Goal: Transaction & Acquisition: Purchase product/service

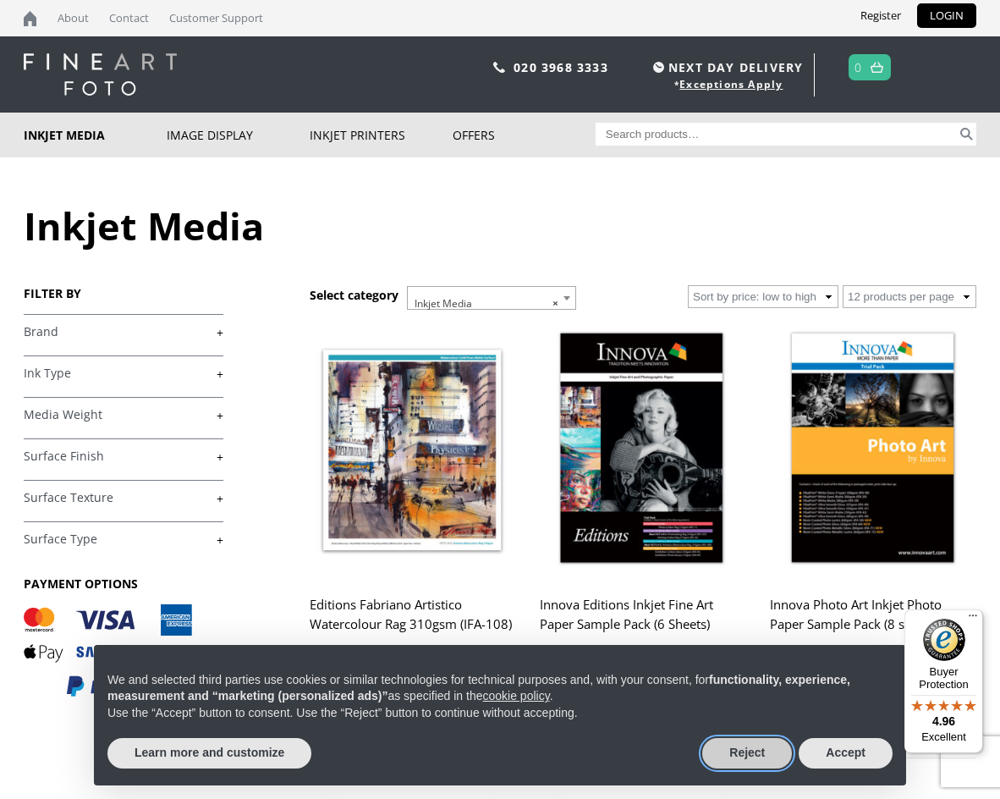
click at [762, 756] on button "Reject" at bounding box center [748, 753] width 90 height 30
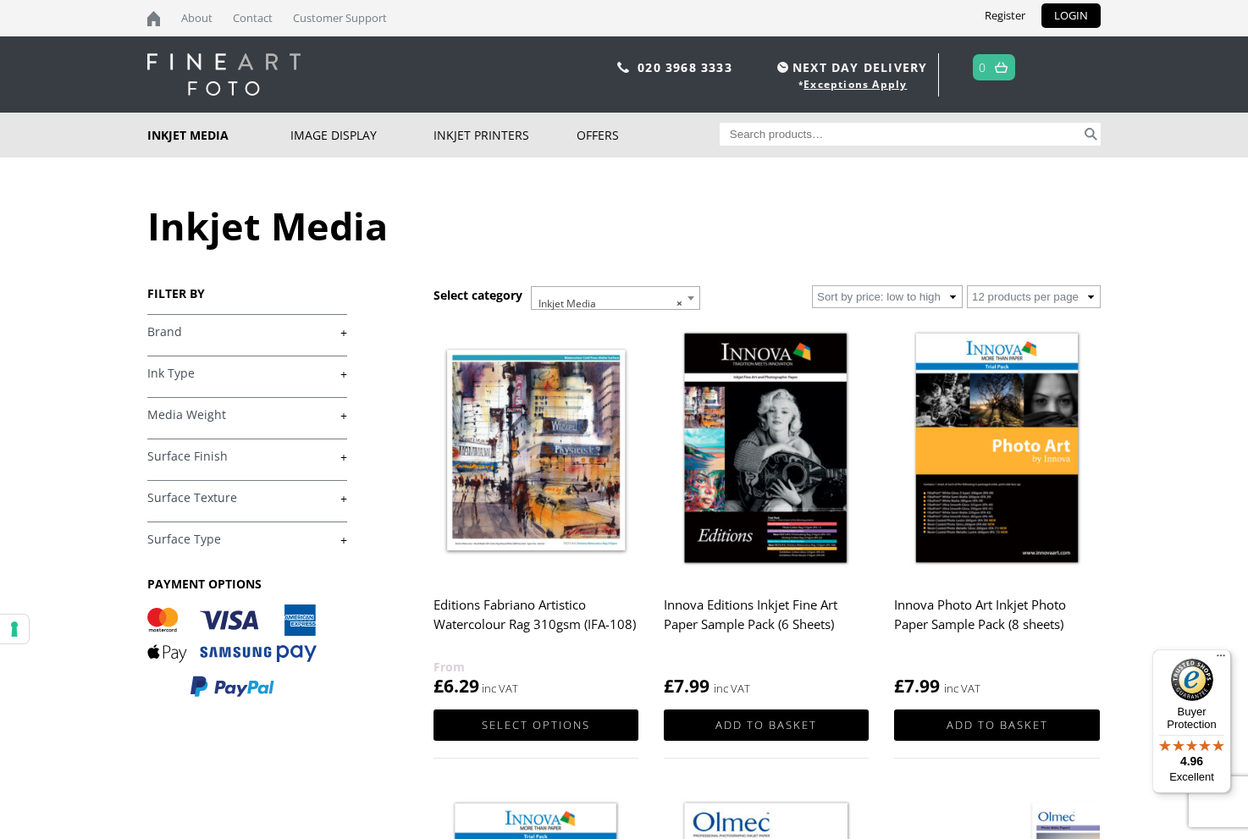
click at [327, 333] on link "+" at bounding box center [247, 332] width 200 height 16
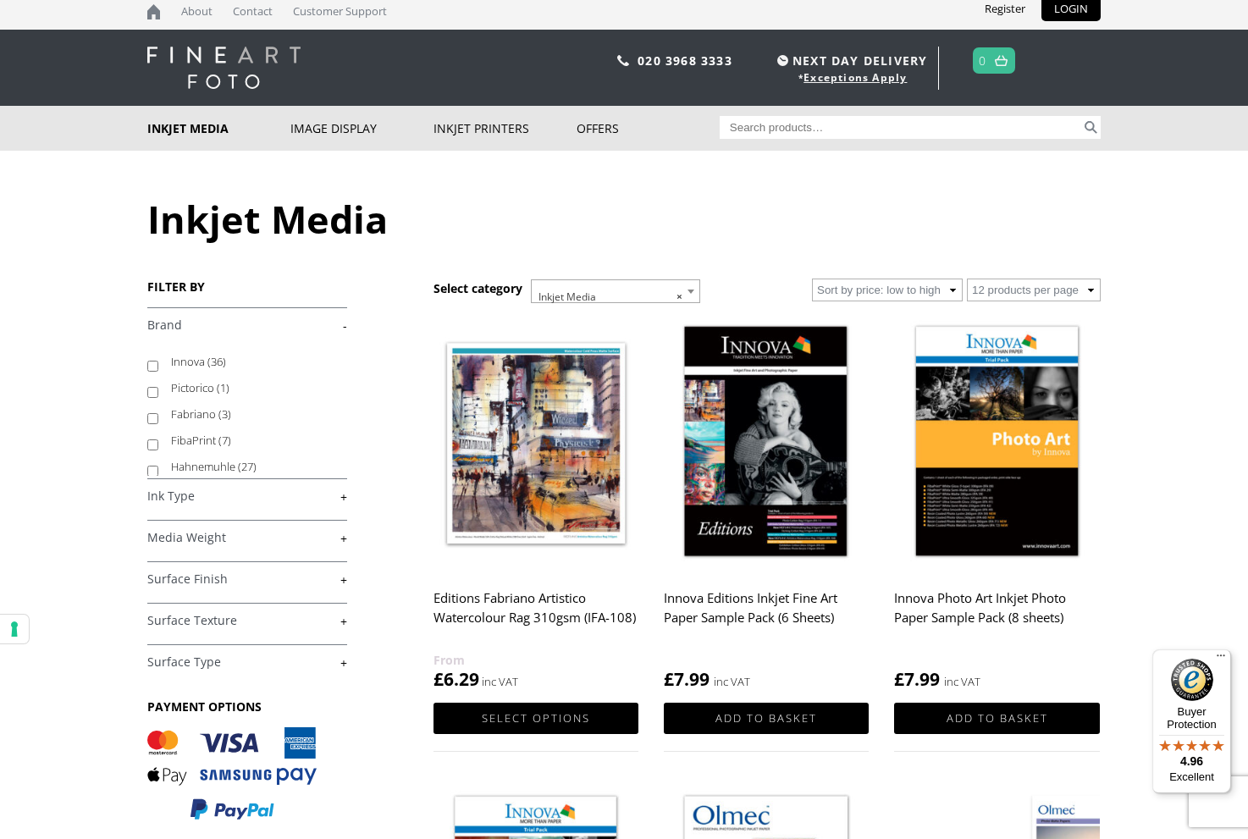
scroll to position [8, 0]
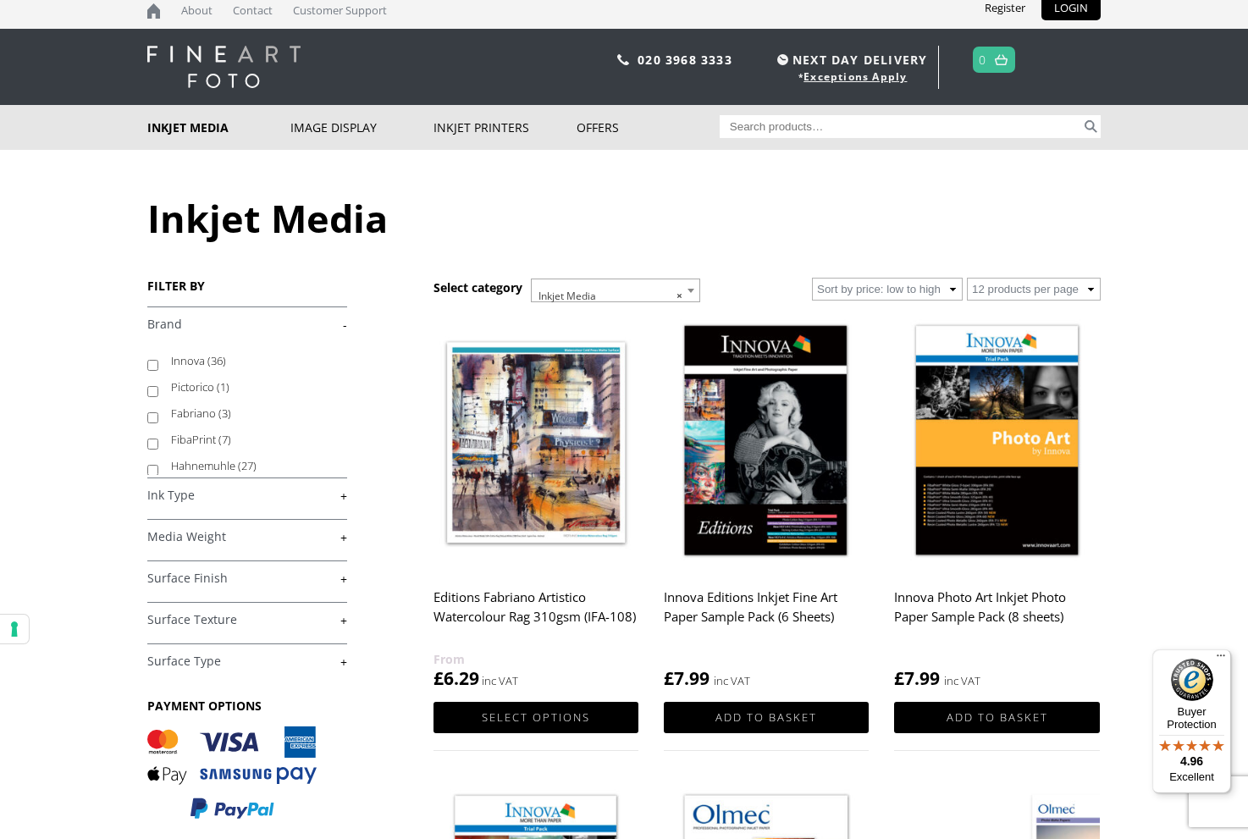
click at [156, 471] on input "Hahnemuhle (27)" at bounding box center [152, 470] width 11 height 11
checkbox input "true"
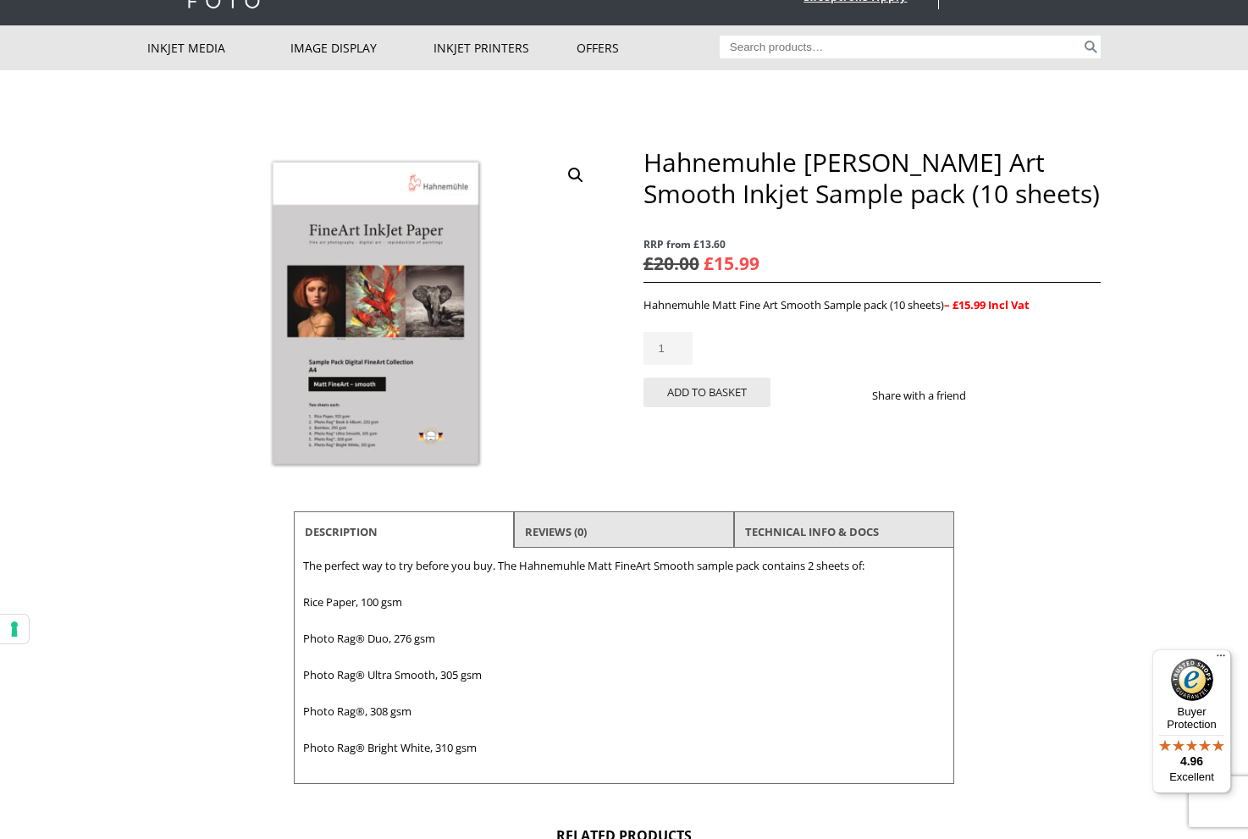
scroll to position [102, 0]
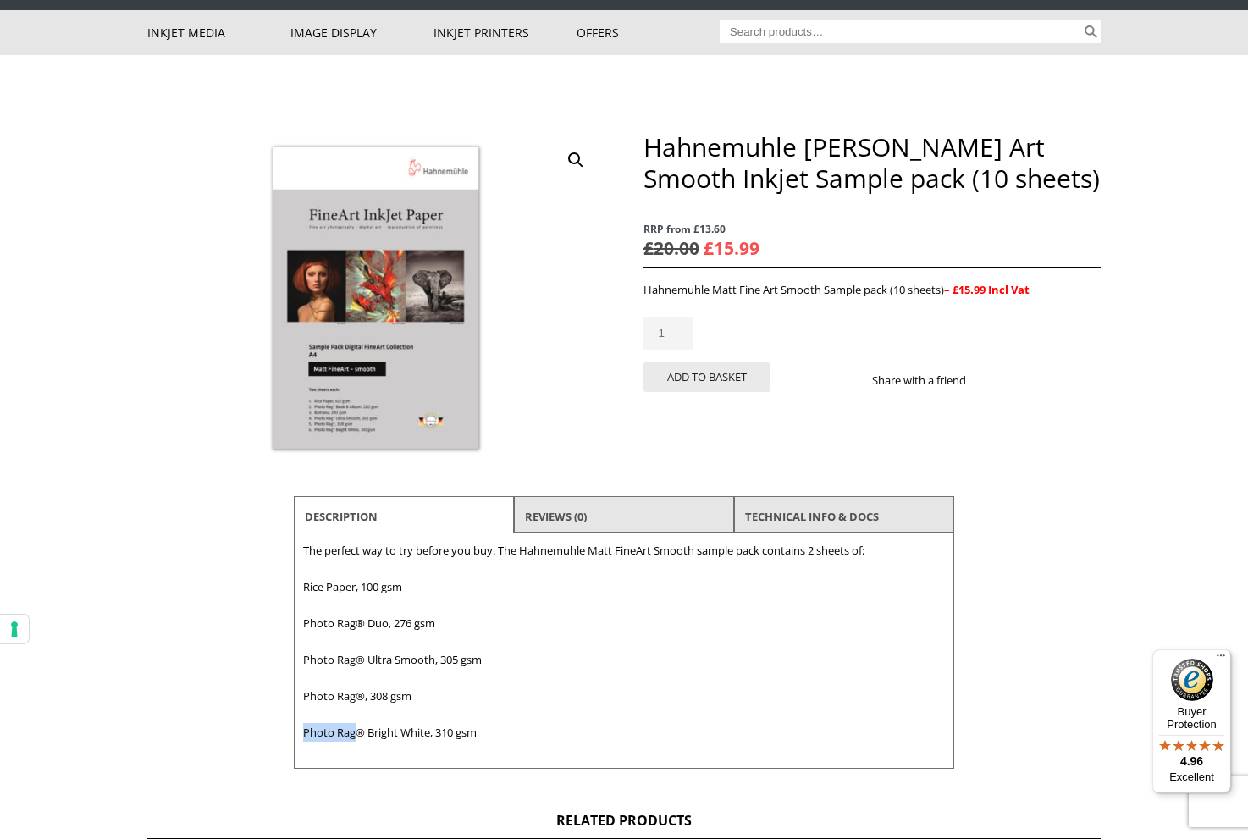
drag, startPoint x: 303, startPoint y: 734, endPoint x: 356, endPoint y: 741, distance: 53.9
click at [356, 741] on div "Description The perfect way to try before you buy. The Hahnemuhle Matt FineArt …" at bounding box center [624, 650] width 660 height 236
copy p "Photo Rag"
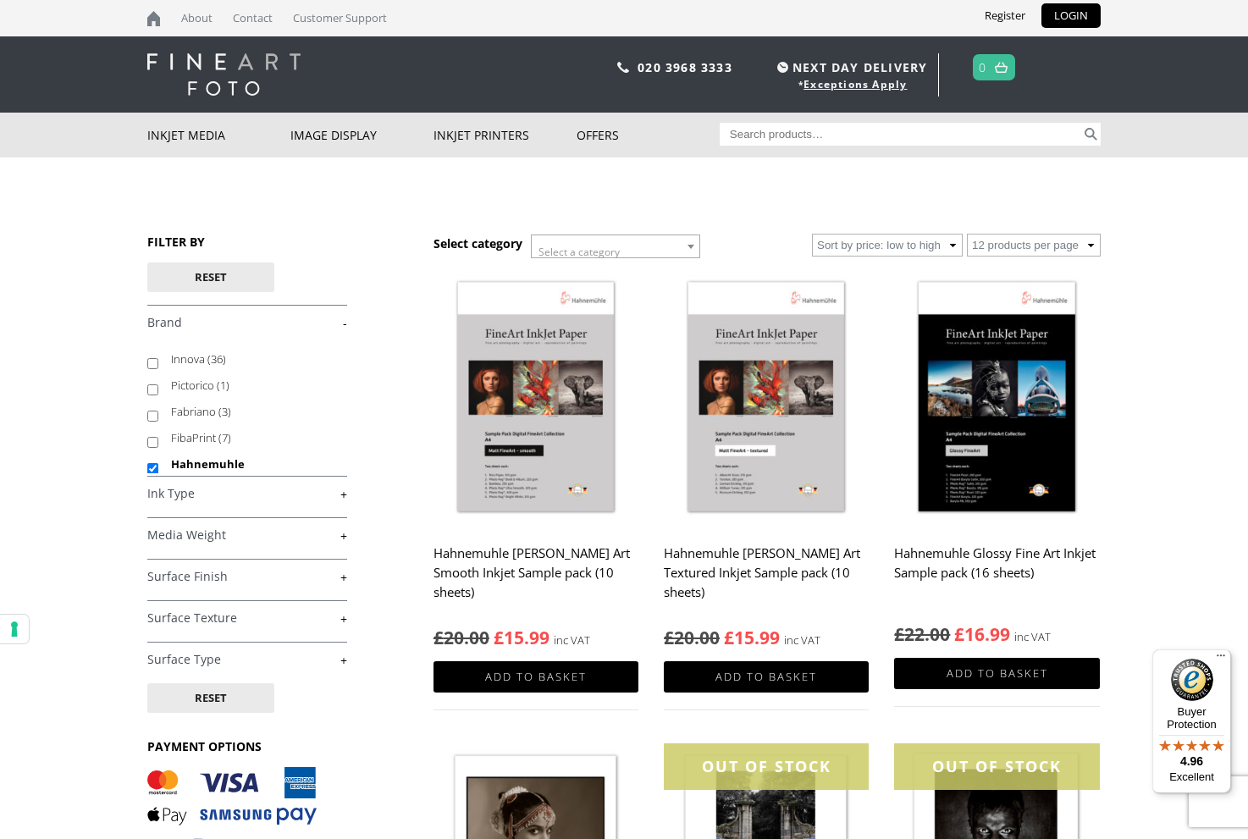
click at [322, 543] on link "+" at bounding box center [247, 535] width 200 height 16
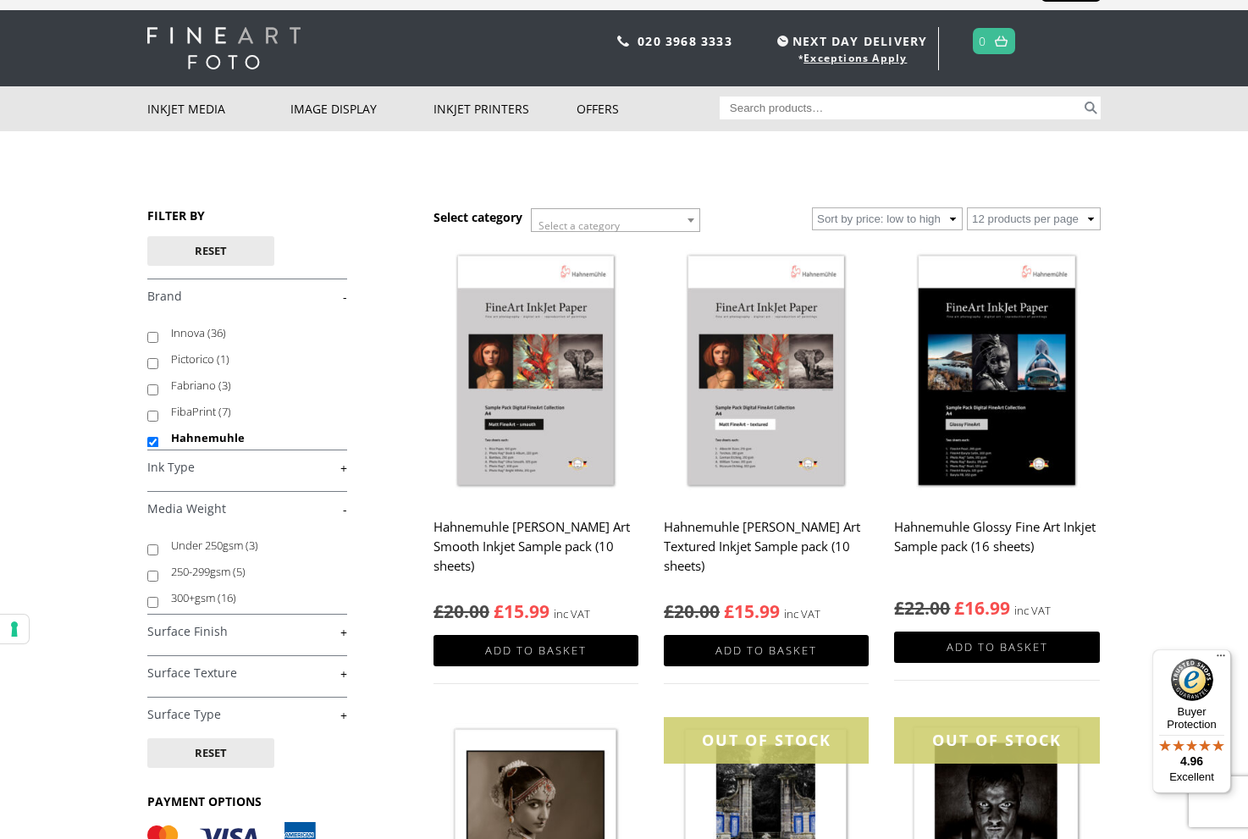
scroll to position [30, 0]
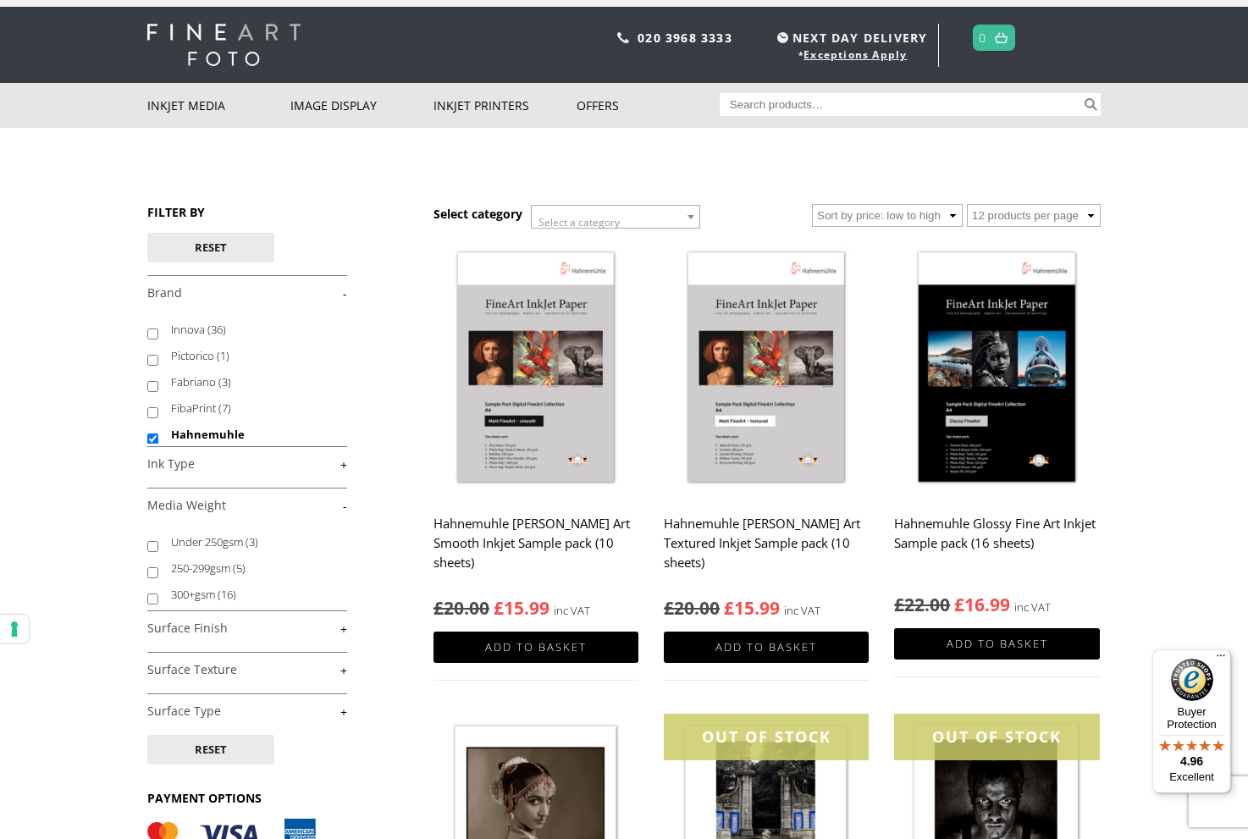
click at [152, 602] on input "300+gsm (16)" at bounding box center [152, 598] width 11 height 11
checkbox input "true"
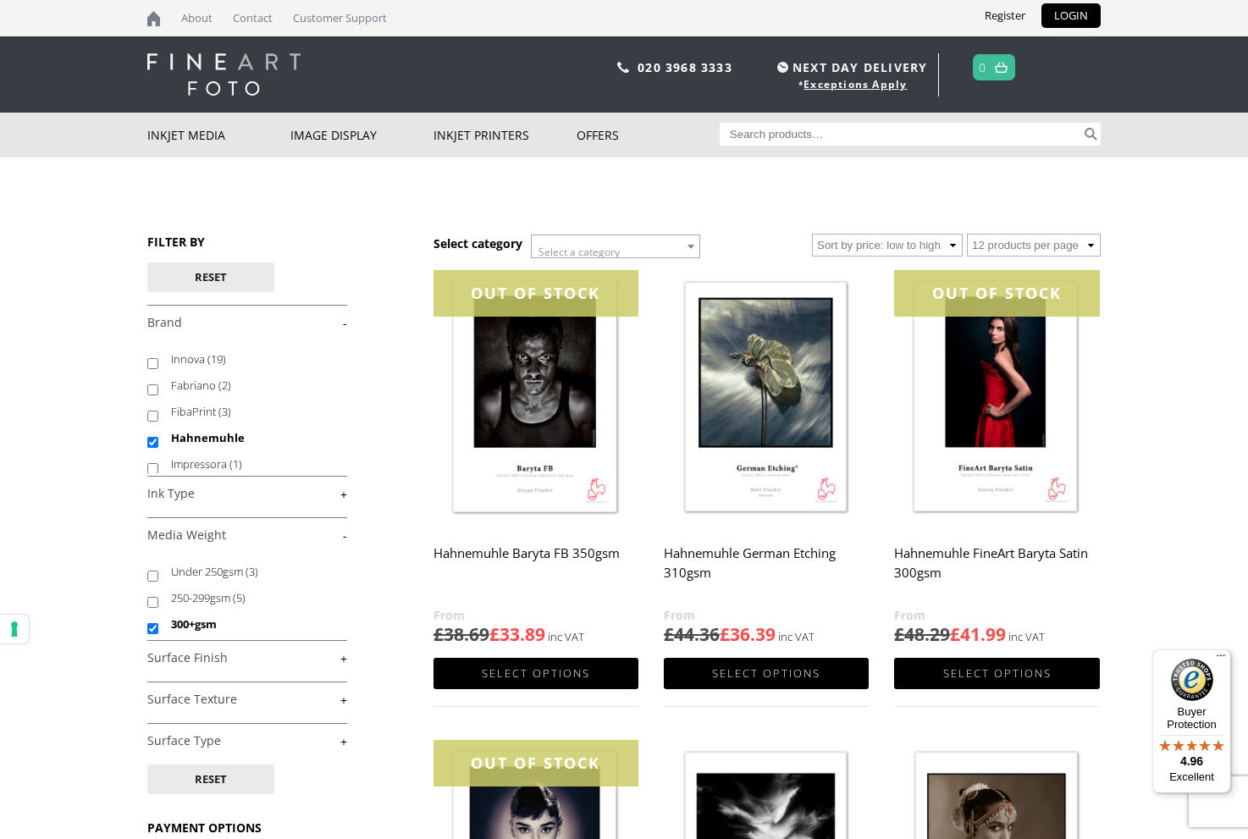
click at [318, 661] on link "+" at bounding box center [247, 658] width 200 height 16
click at [151, 698] on input "Matte (8)" at bounding box center [152, 698] width 11 height 11
checkbox input "true"
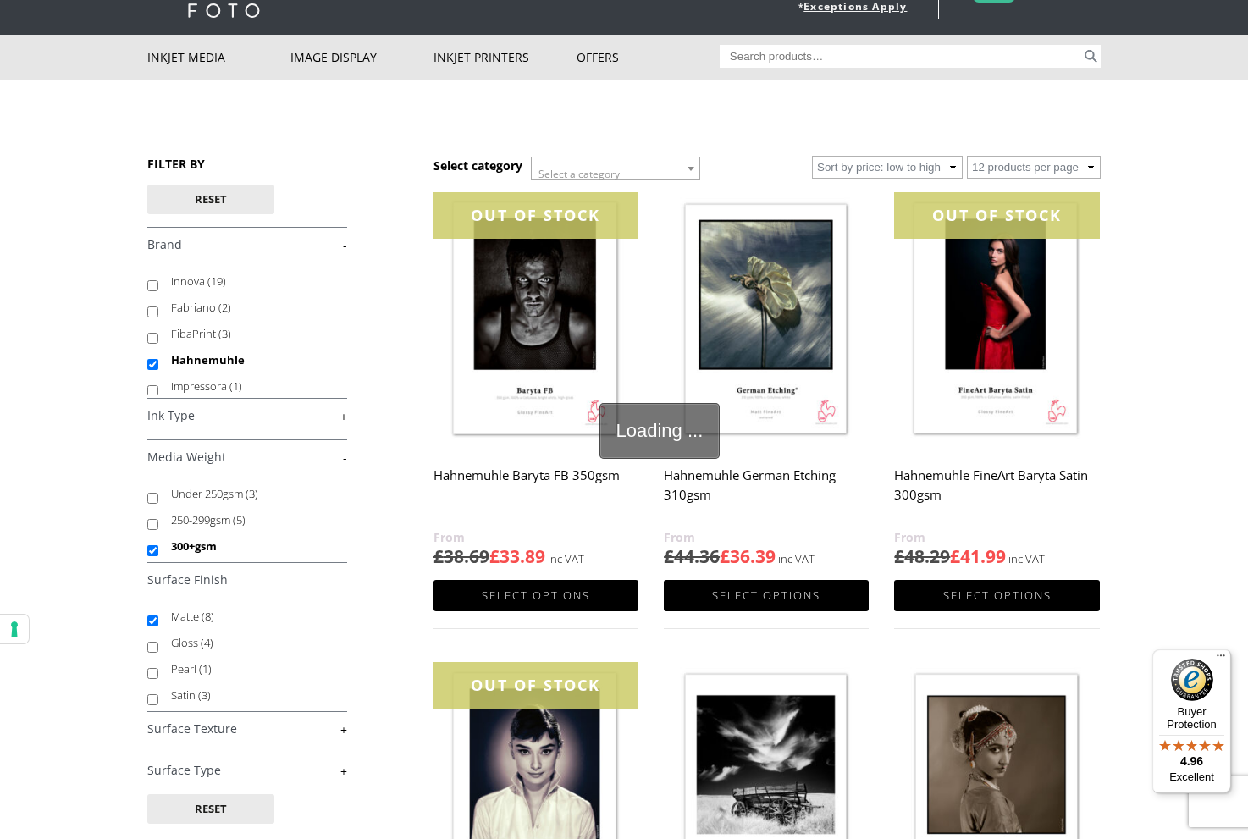
scroll to position [85, 0]
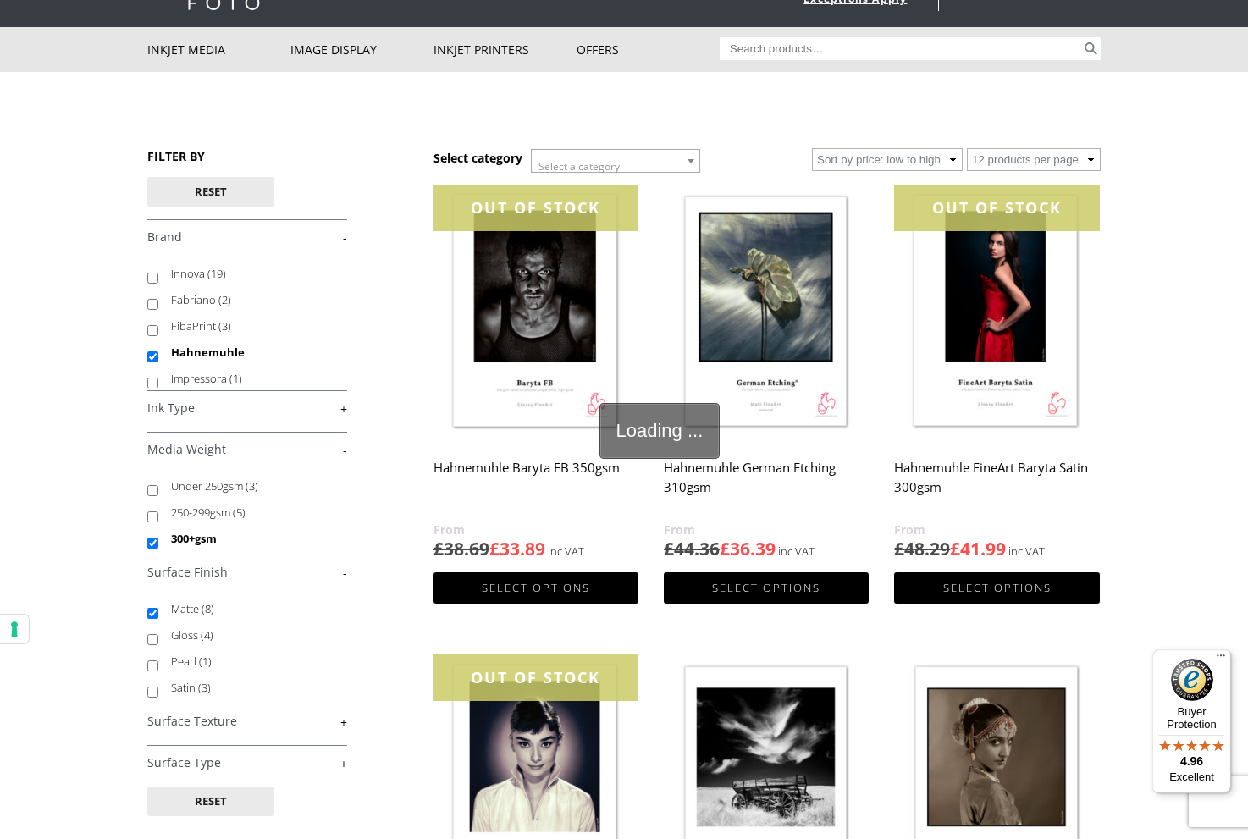
click at [288, 726] on link "+" at bounding box center [247, 722] width 200 height 16
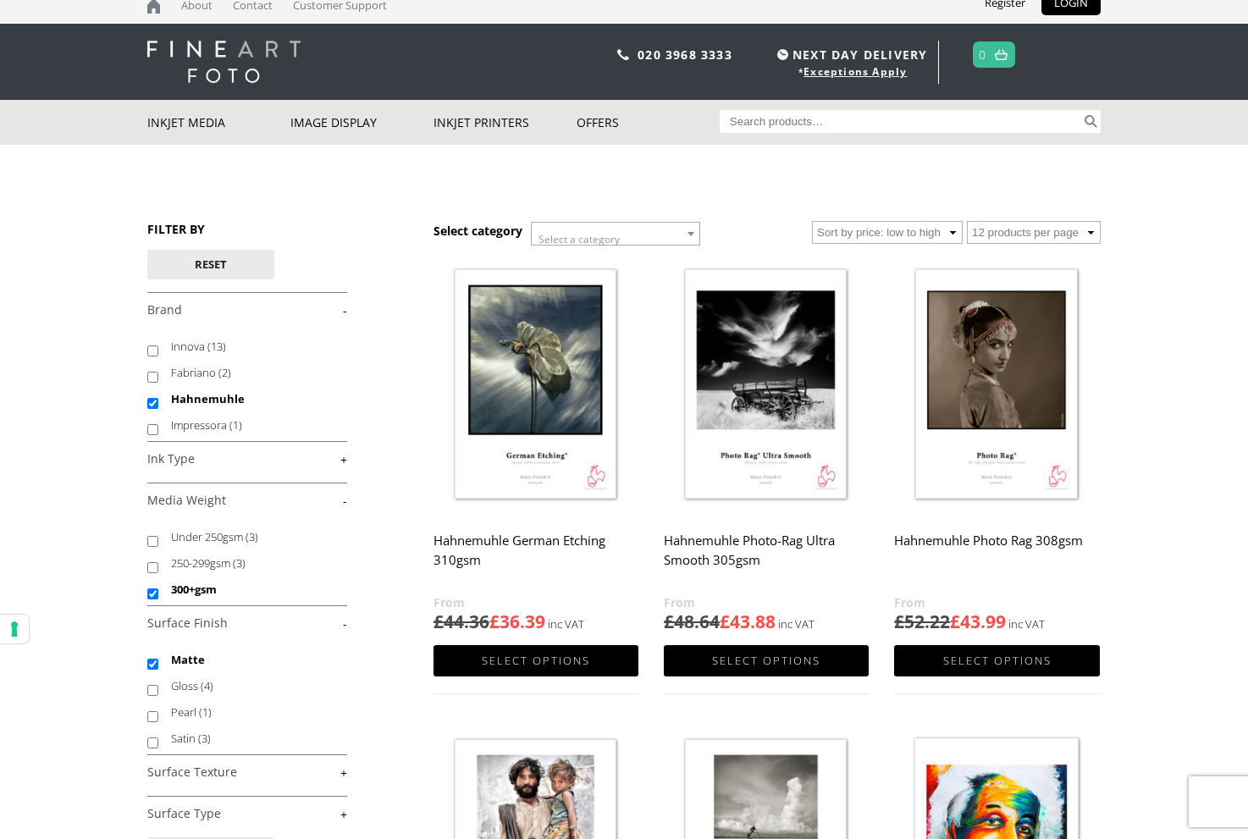
scroll to position [15, 0]
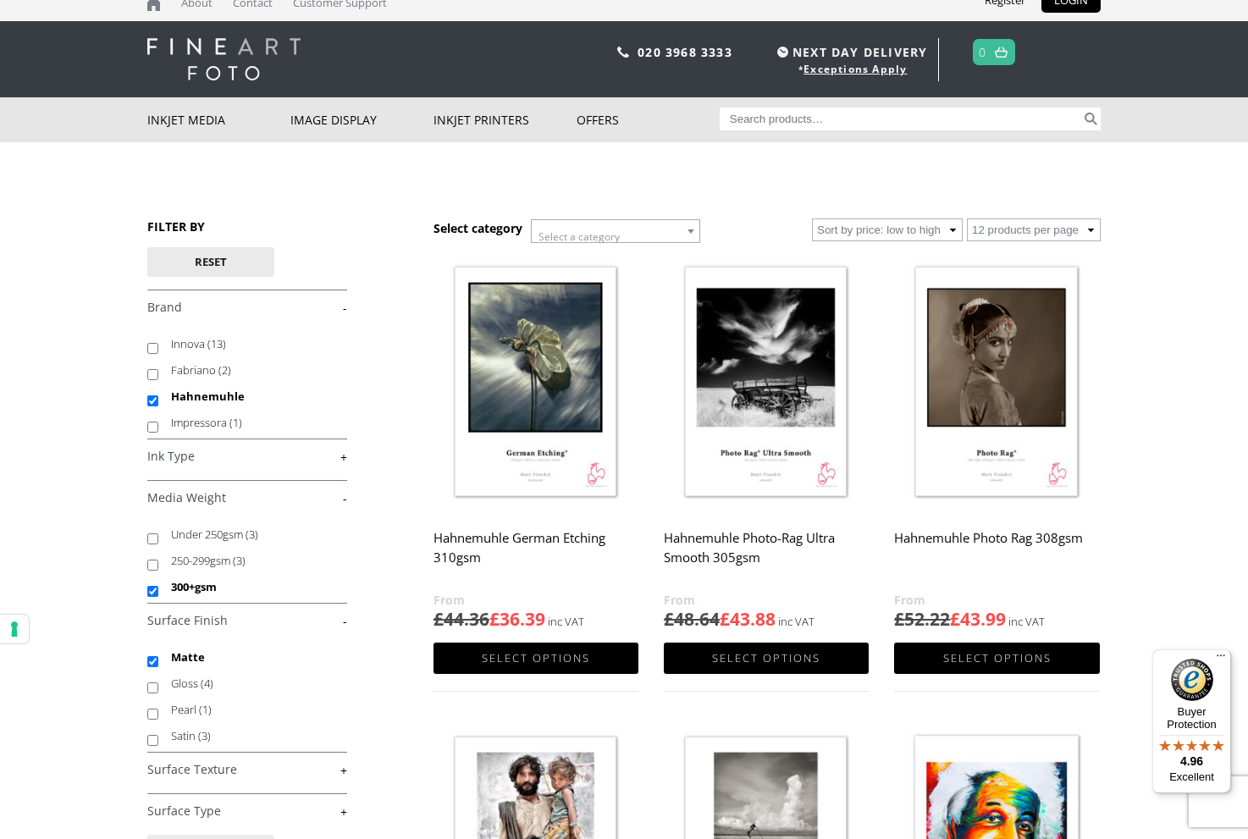
click at [150, 736] on li "Satin (3)" at bounding box center [247, 736] width 200 height 26
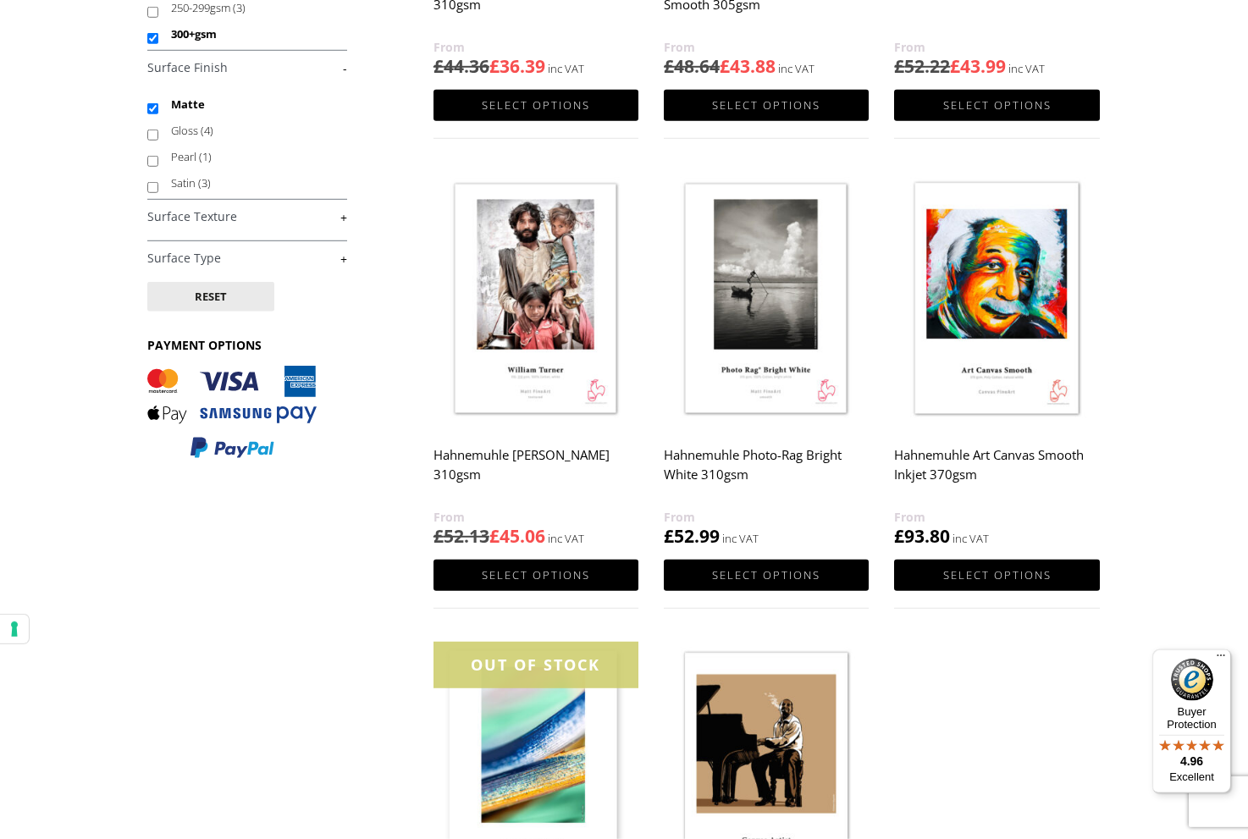
scroll to position [533, 0]
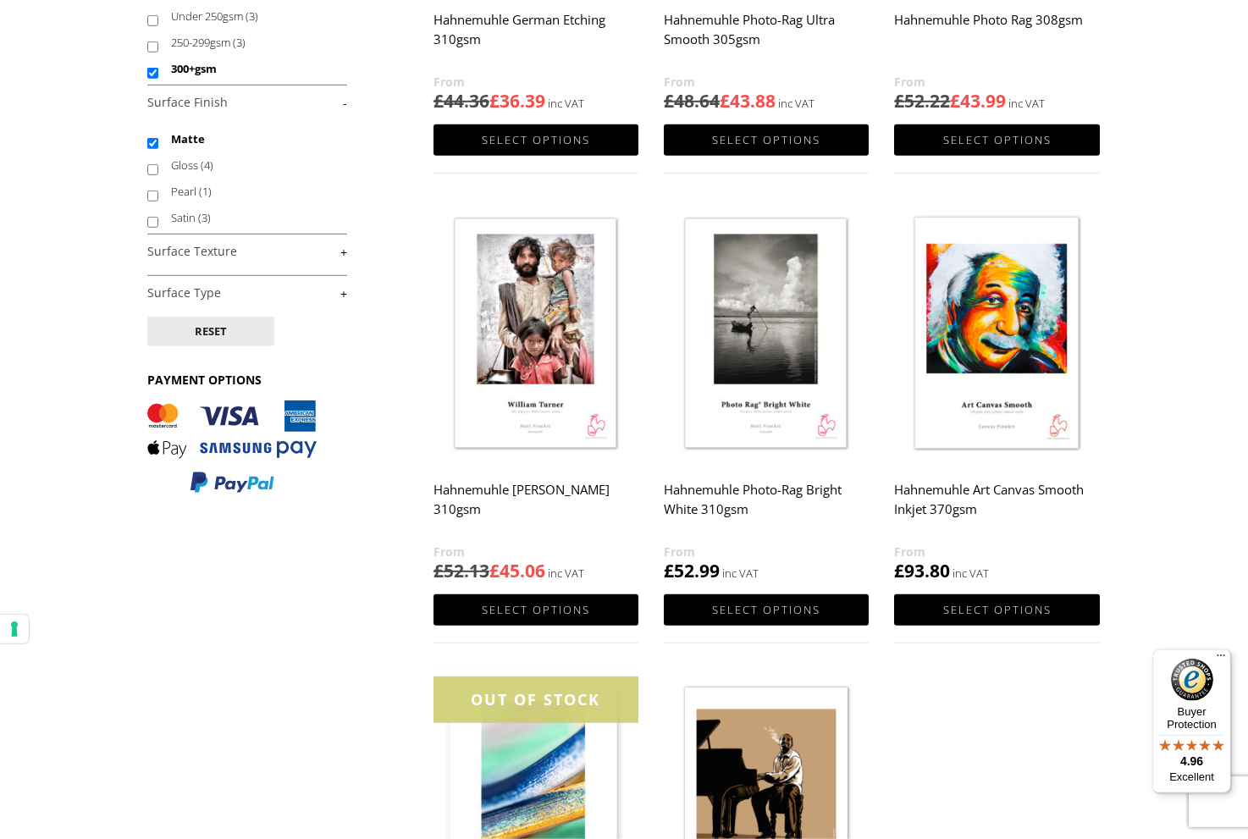
click at [1008, 384] on img at bounding box center [996, 335] width 205 height 256
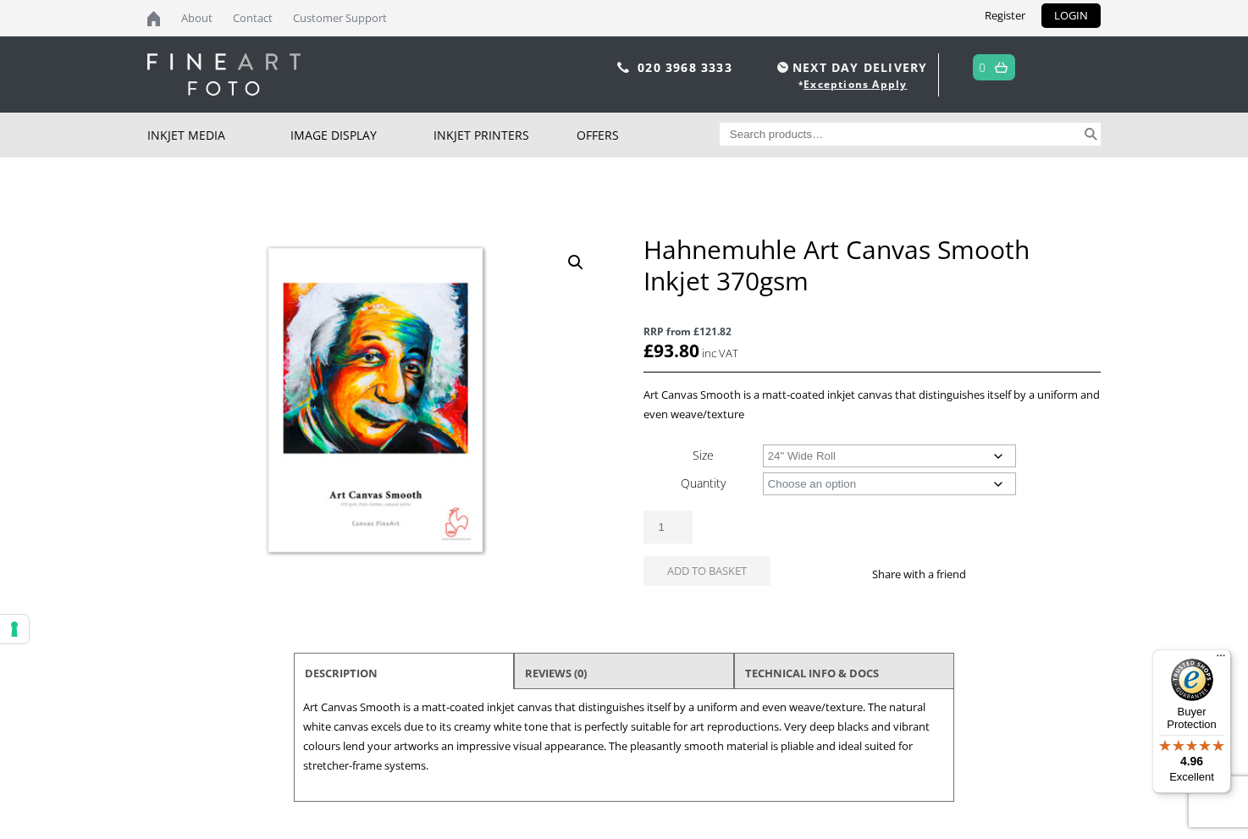
select select "24-wide-roll"
select select "12m"
select select "24-wide-roll"
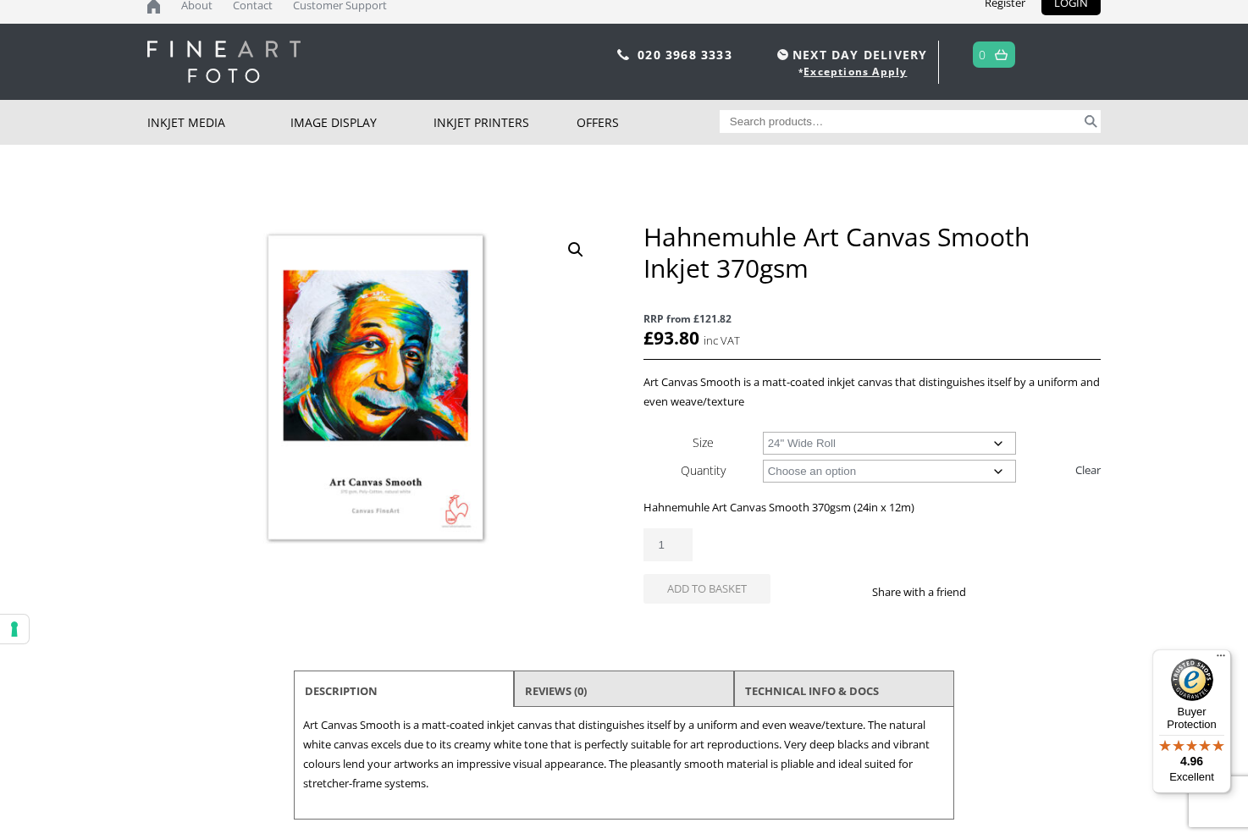
scroll to position [23, 0]
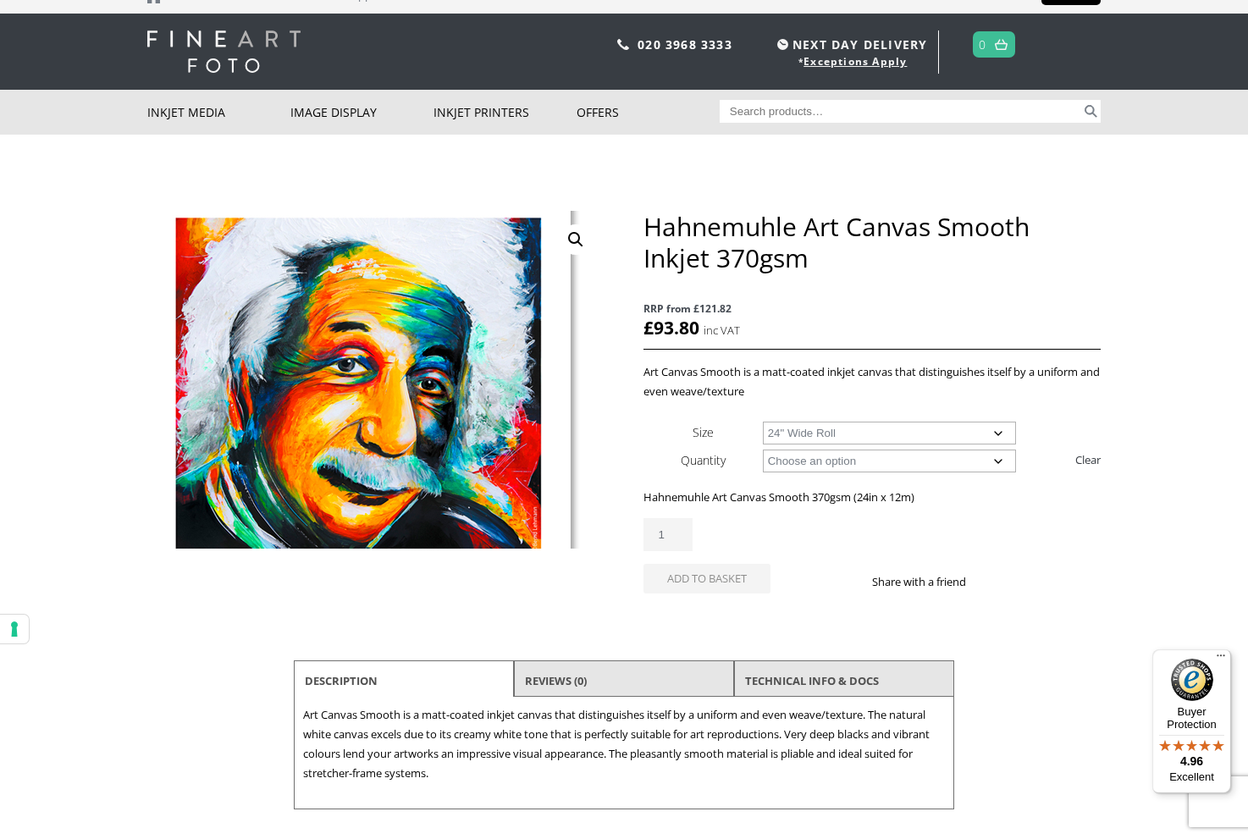
click at [394, 303] on img at bounding box center [359, 454] width 906 height 669
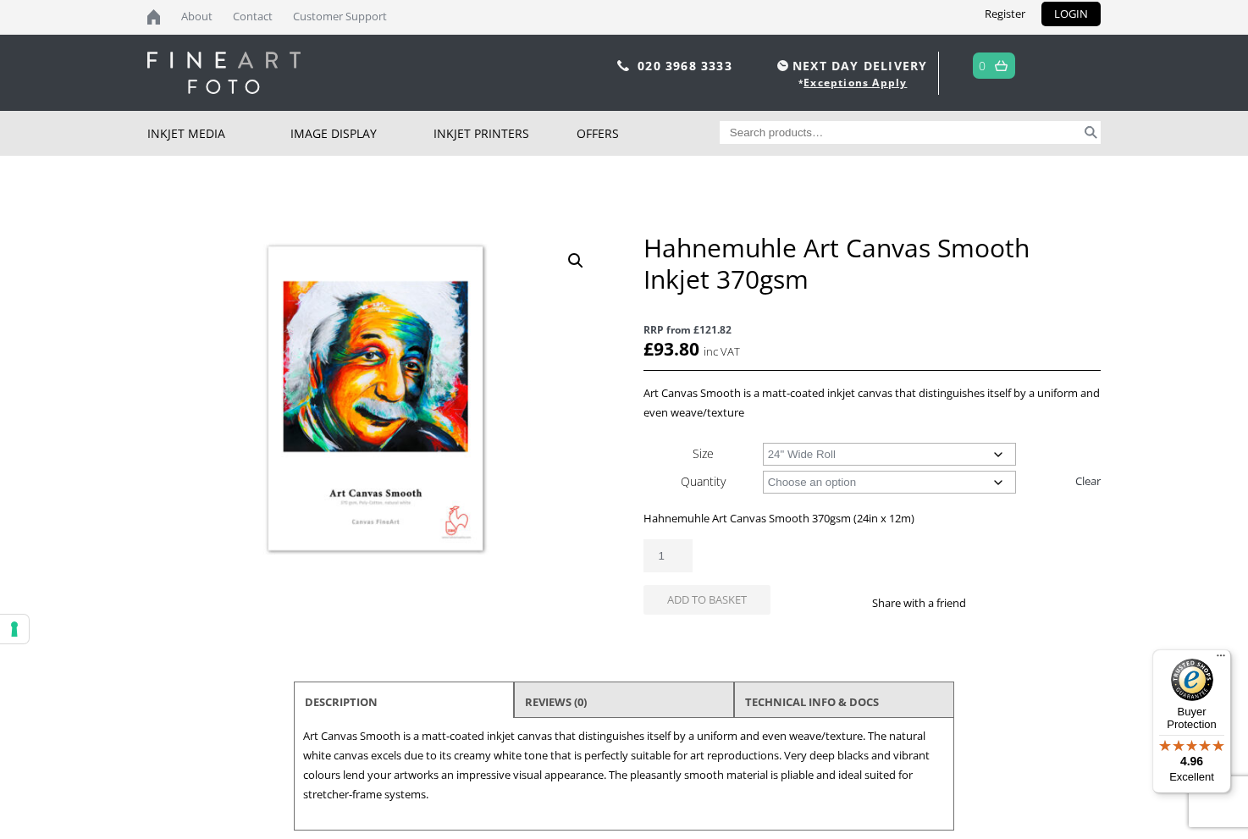
scroll to position [0, 0]
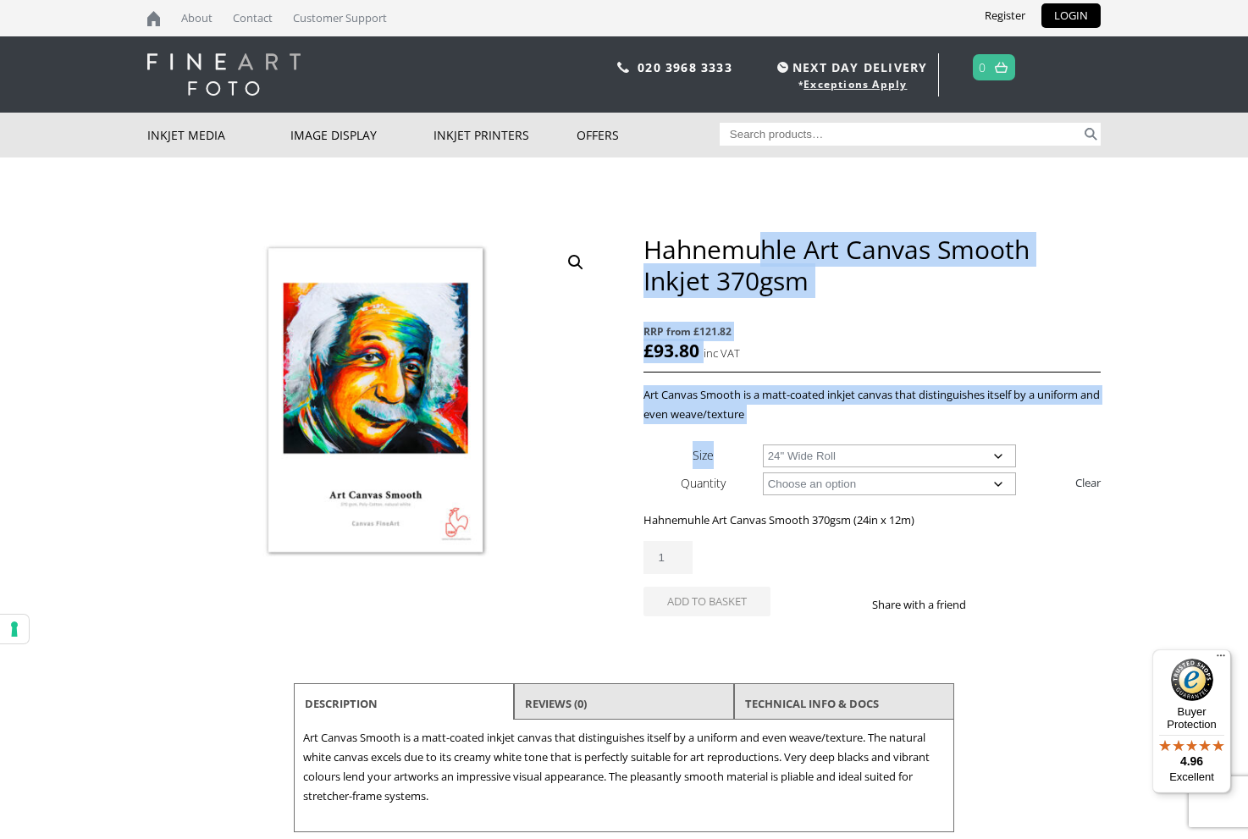
drag, startPoint x: 643, startPoint y: 251, endPoint x: 768, endPoint y: 257, distance: 124.6
click at [768, 257] on div "Hahnemuhle Art Canvas Smooth Inkjet 370gsm RRP from £121.82 £ 93.80 inc VAT Art…" at bounding box center [623, 533] width 953 height 598
click at [796, 250] on h1 "Hahnemuhle Art Canvas Smooth Inkjet 370gsm" at bounding box center [871, 265] width 457 height 63
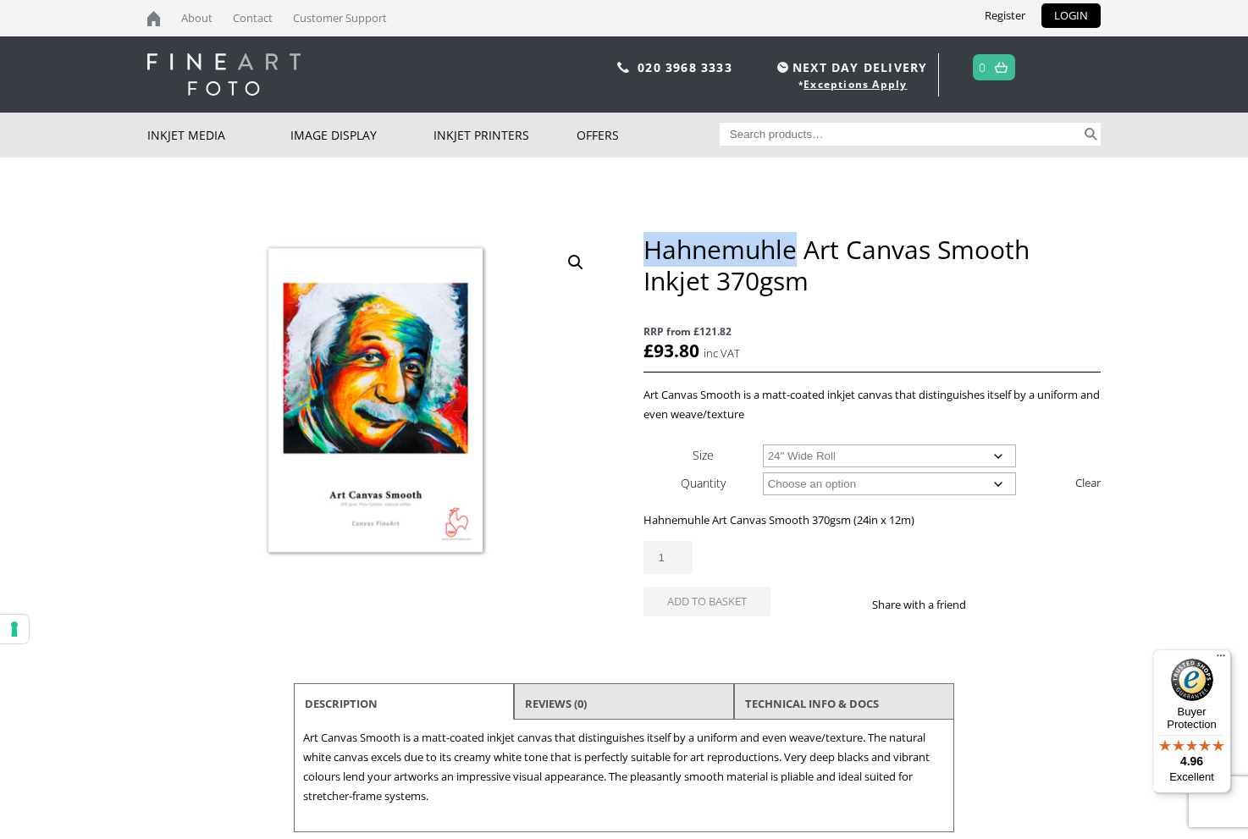
drag, startPoint x: 797, startPoint y: 251, endPoint x: 645, endPoint y: 249, distance: 152.4
click at [645, 249] on h1 "Hahnemuhle Art Canvas Smooth Inkjet 370gsm" at bounding box center [871, 265] width 457 height 63
copy h1 "Hahnemuhle"
